Goal: Book appointment/travel/reservation

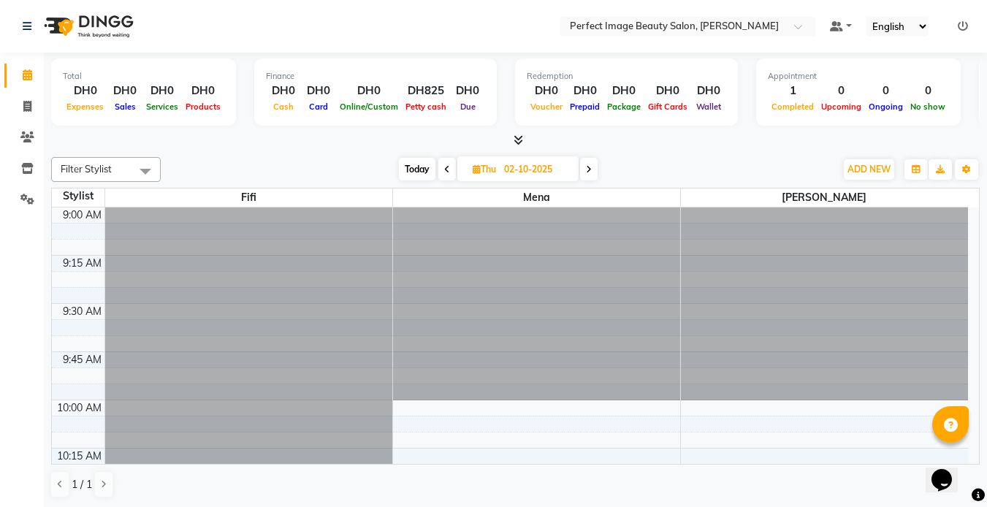
scroll to position [1930, 0]
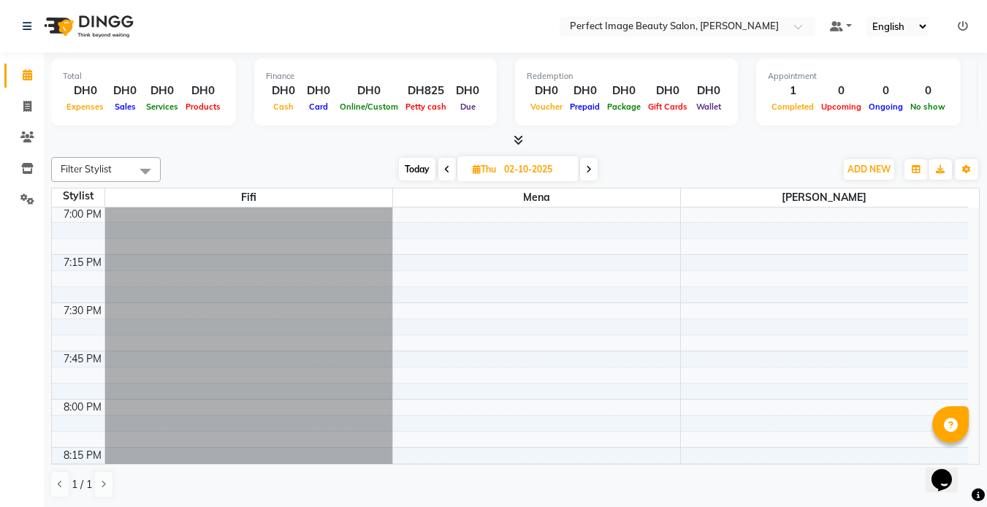
click at [411, 173] on span "Today" at bounding box center [417, 169] width 37 height 23
type input "01-10-2025"
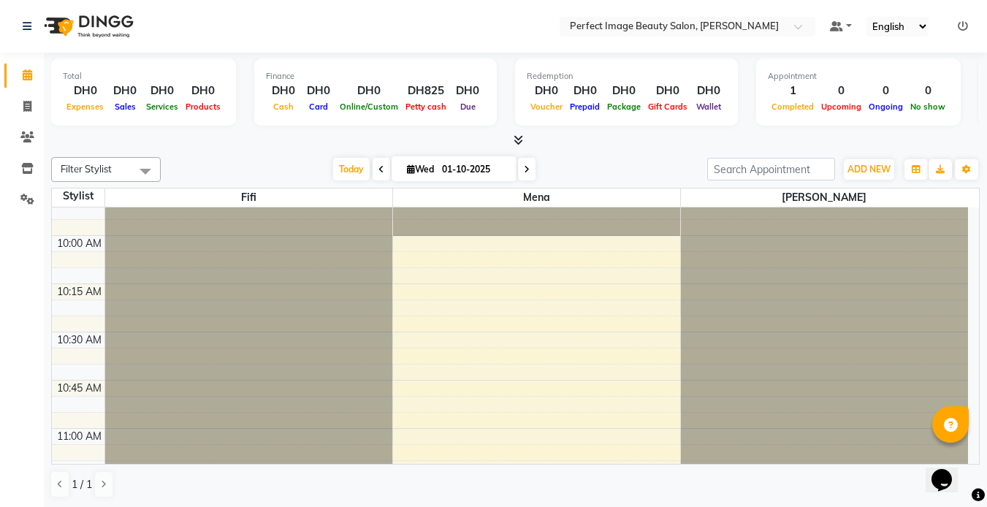
scroll to position [161, 0]
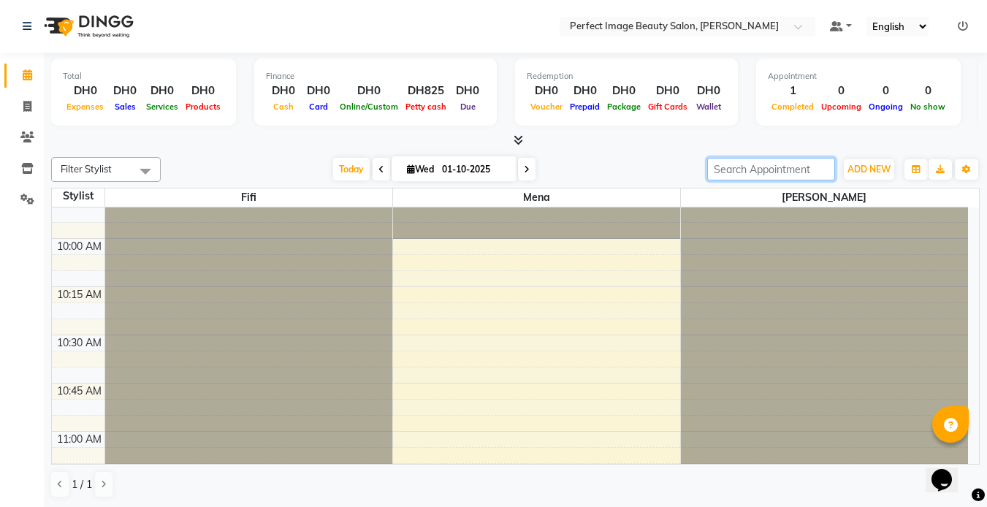
click at [751, 173] on input "search" at bounding box center [771, 169] width 128 height 23
click at [750, 182] on div "Filter Stylist Select All [PERSON_NAME] [PERSON_NAME] [DATE] [DATE] Toggle Drop…" at bounding box center [515, 327] width 929 height 353
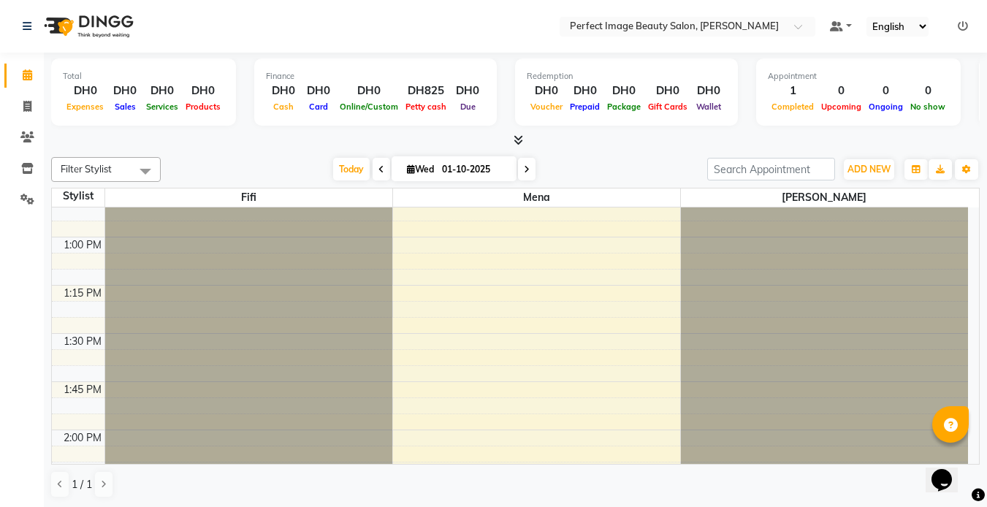
scroll to position [734, 0]
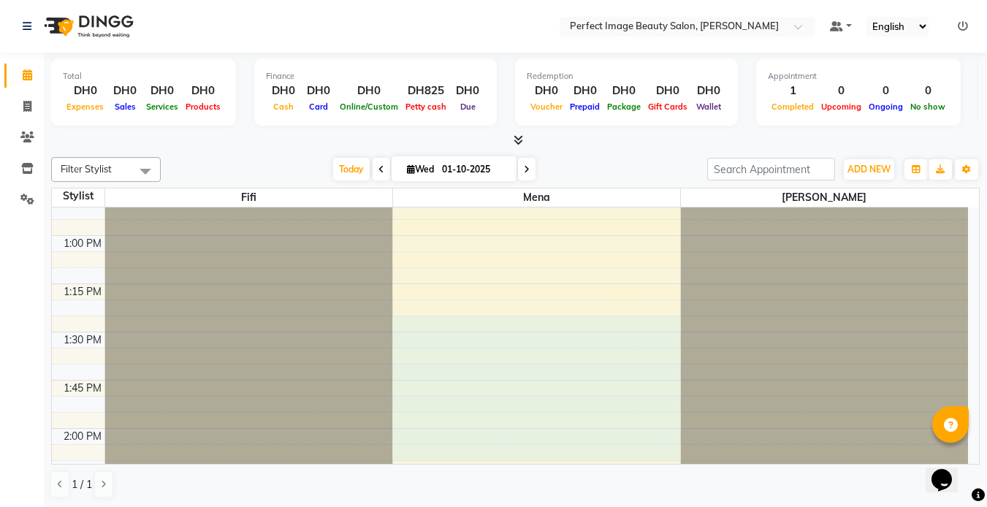
drag, startPoint x: 505, startPoint y: 340, endPoint x: 498, endPoint y: 449, distance: 109.8
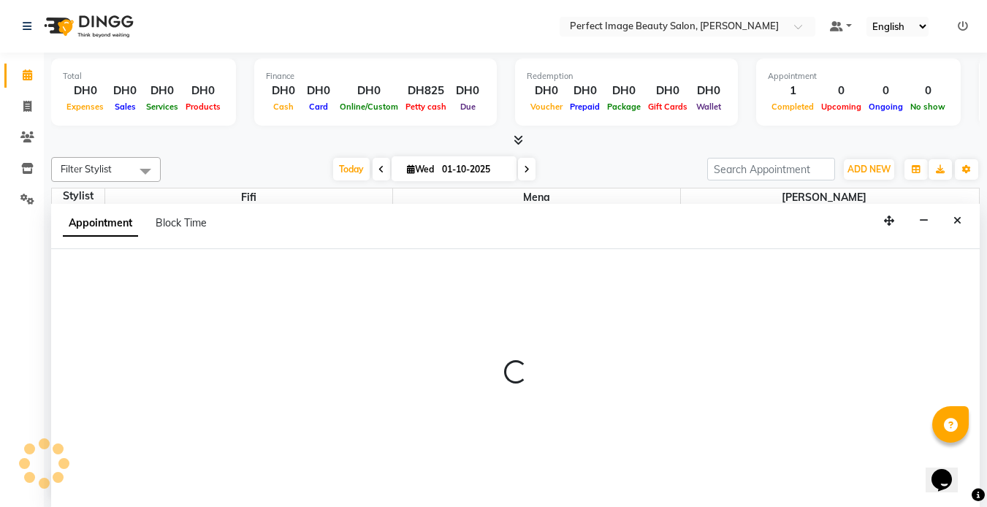
scroll to position [1, 0]
select select "85054"
select select "810"
select select "tentative"
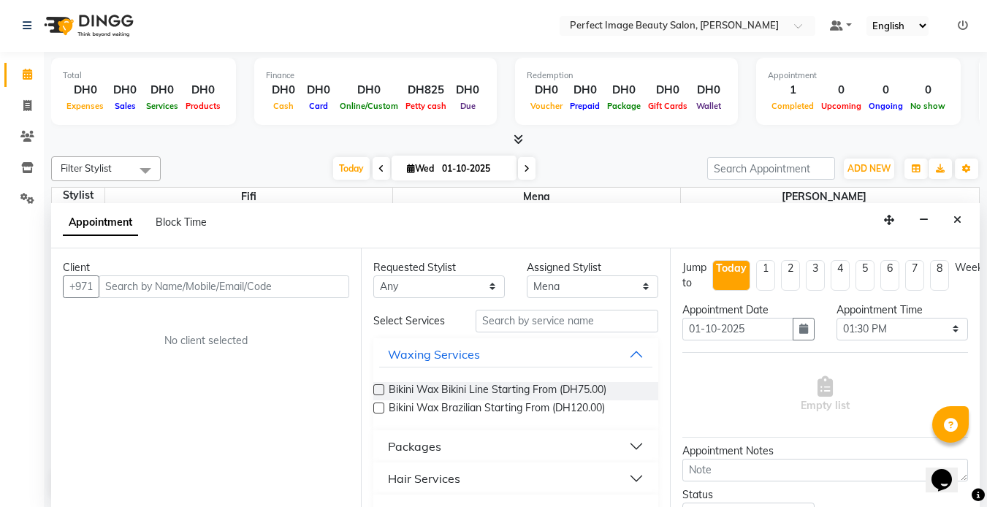
click at [115, 281] on input "text" at bounding box center [224, 286] width 251 height 23
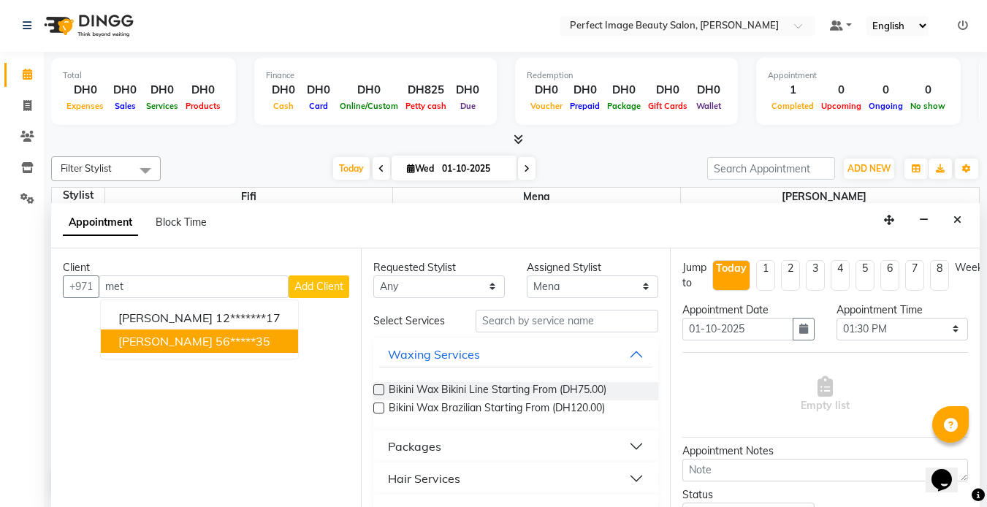
click at [161, 339] on span "[PERSON_NAME]" at bounding box center [165, 341] width 94 height 15
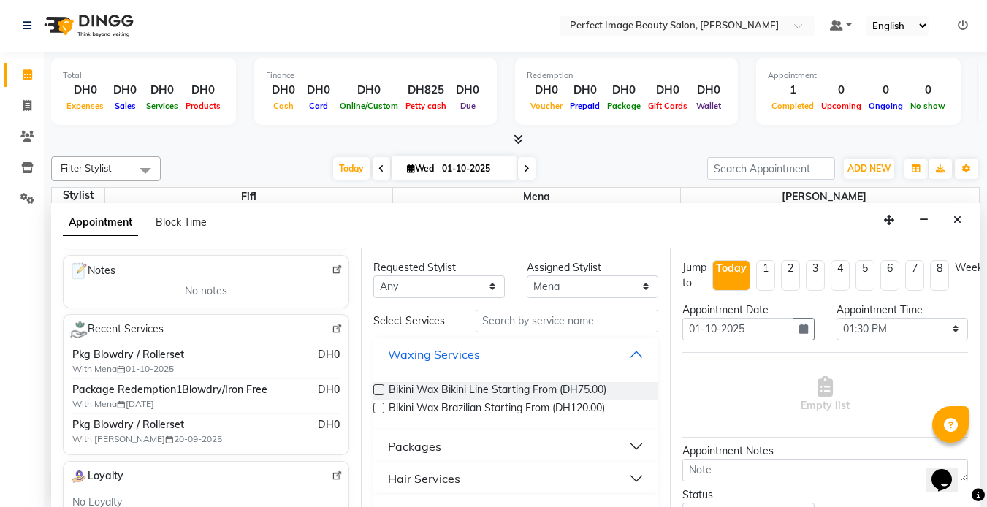
scroll to position [202, 0]
type input "56*****35"
click at [123, 364] on span "Pkg Blowdry / Rollerset" at bounding box center [172, 356] width 200 height 15
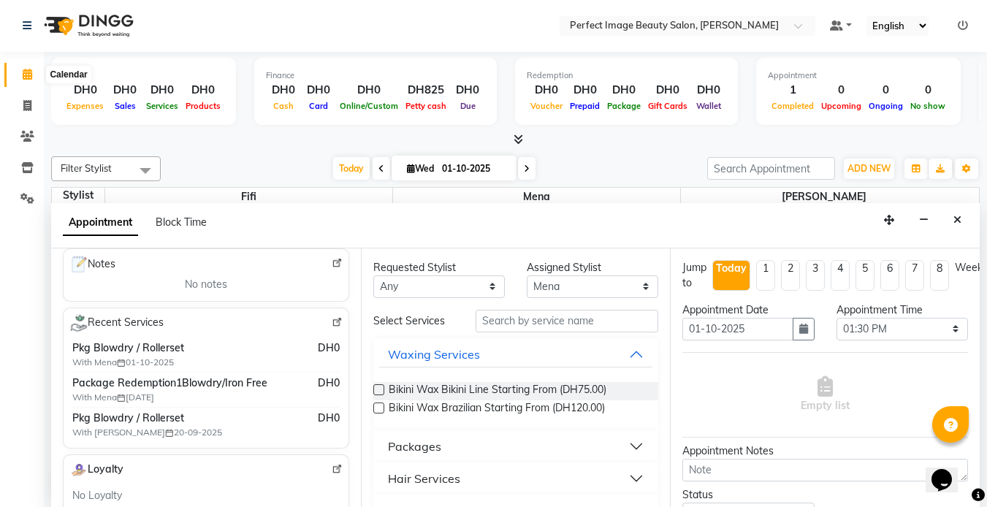
scroll to position [0, 0]
click at [23, 77] on icon at bounding box center [27, 74] width 9 height 11
click at [25, 99] on span at bounding box center [28, 107] width 26 height 17
select select "service"
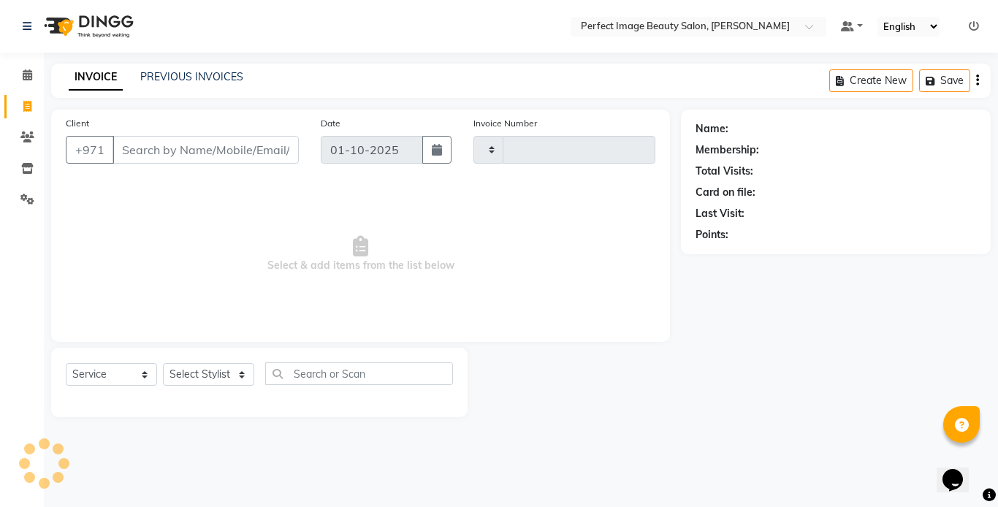
type input "0373"
select select "8564"
click at [23, 78] on icon at bounding box center [27, 74] width 9 height 11
